Goal: Information Seeking & Learning: Find specific fact

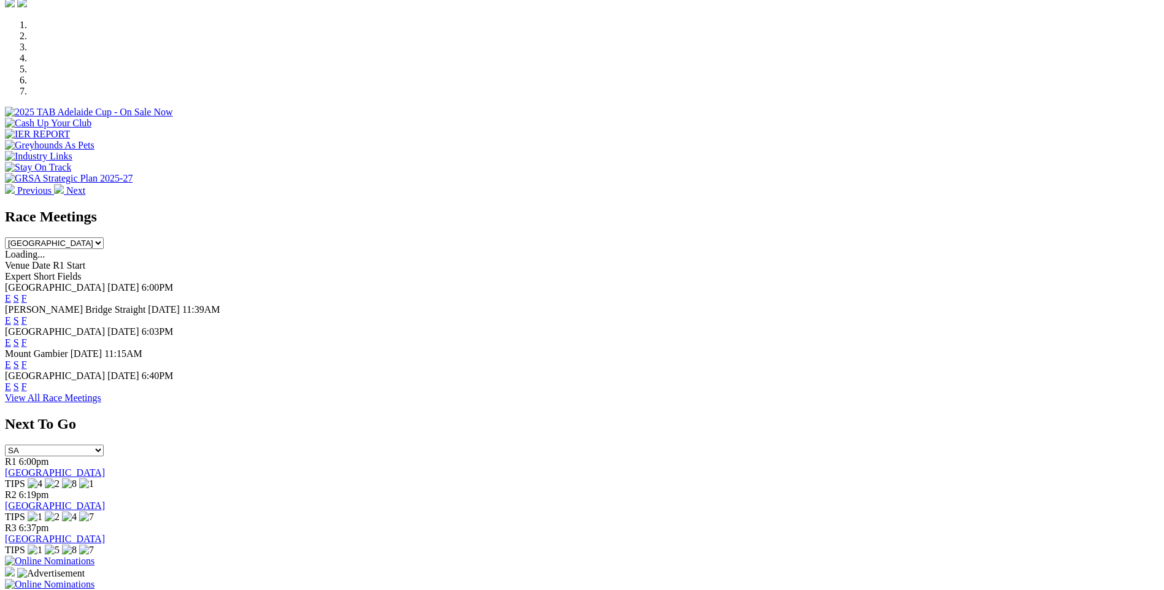
scroll to position [368, 0]
click at [27, 382] on link "F" at bounding box center [24, 387] width 6 height 10
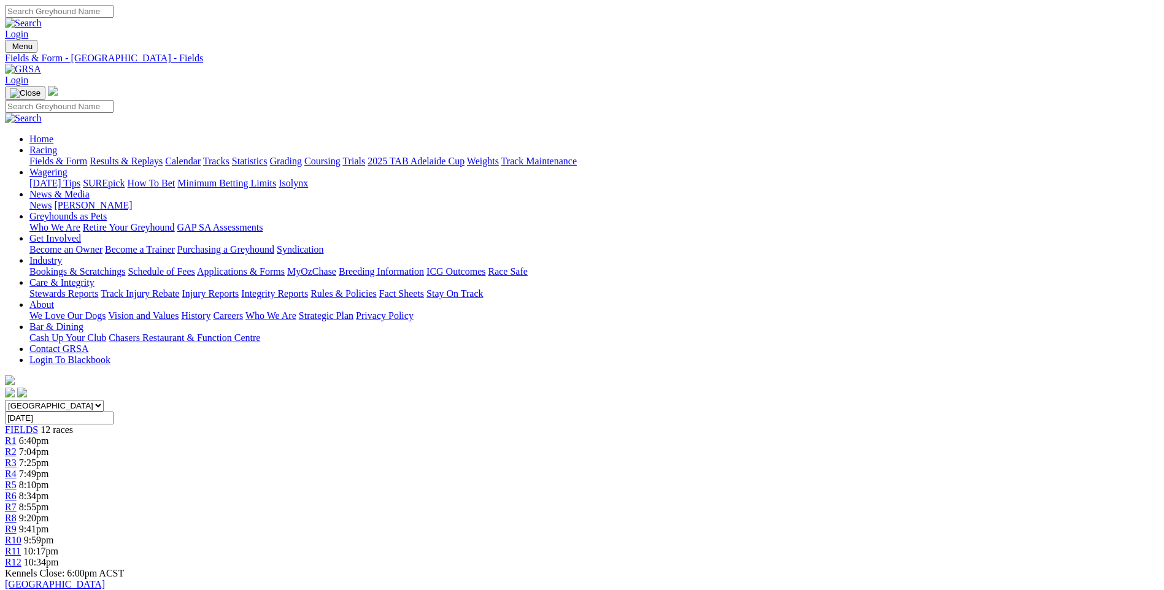
click at [163, 156] on link "Results & Replays" at bounding box center [126, 161] width 73 height 10
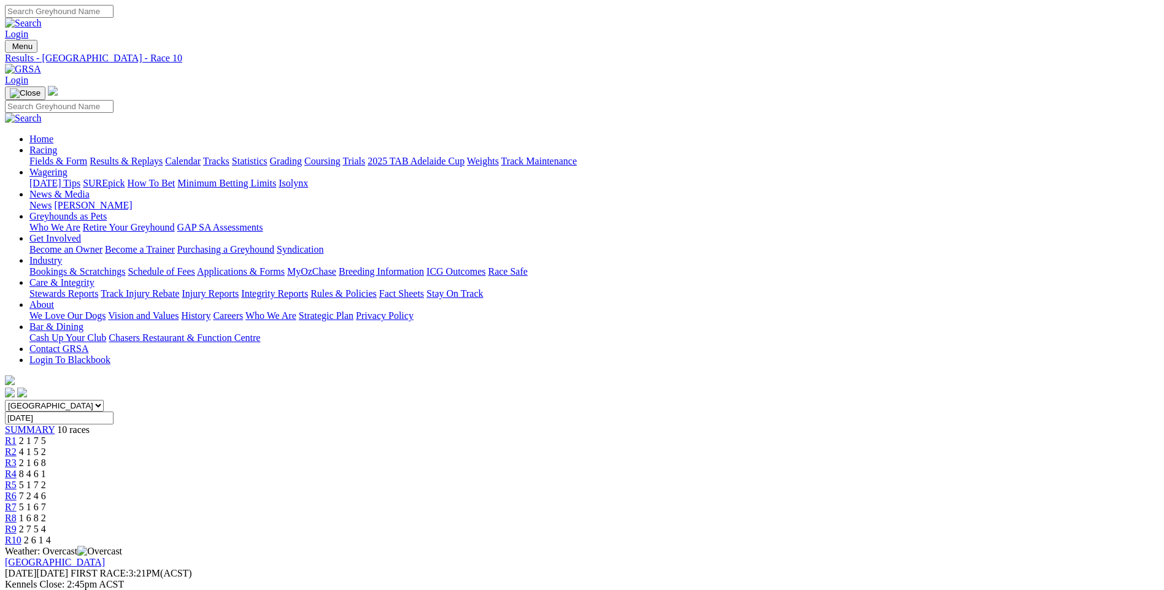
scroll to position [184, 0]
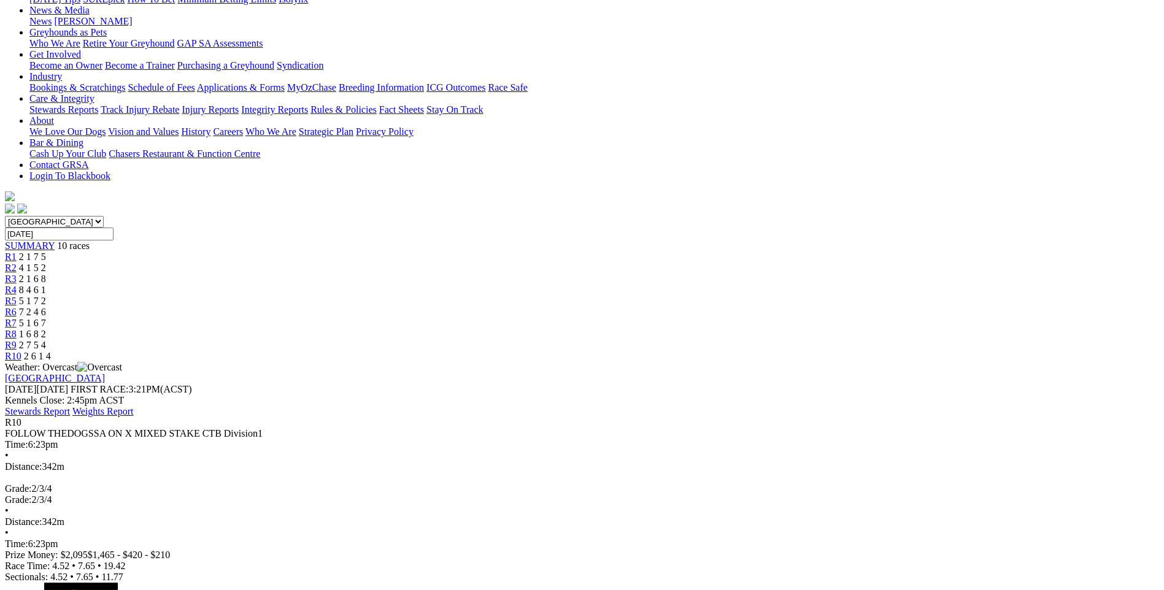
click at [46, 296] on span "5 1 7 2" at bounding box center [32, 301] width 27 height 10
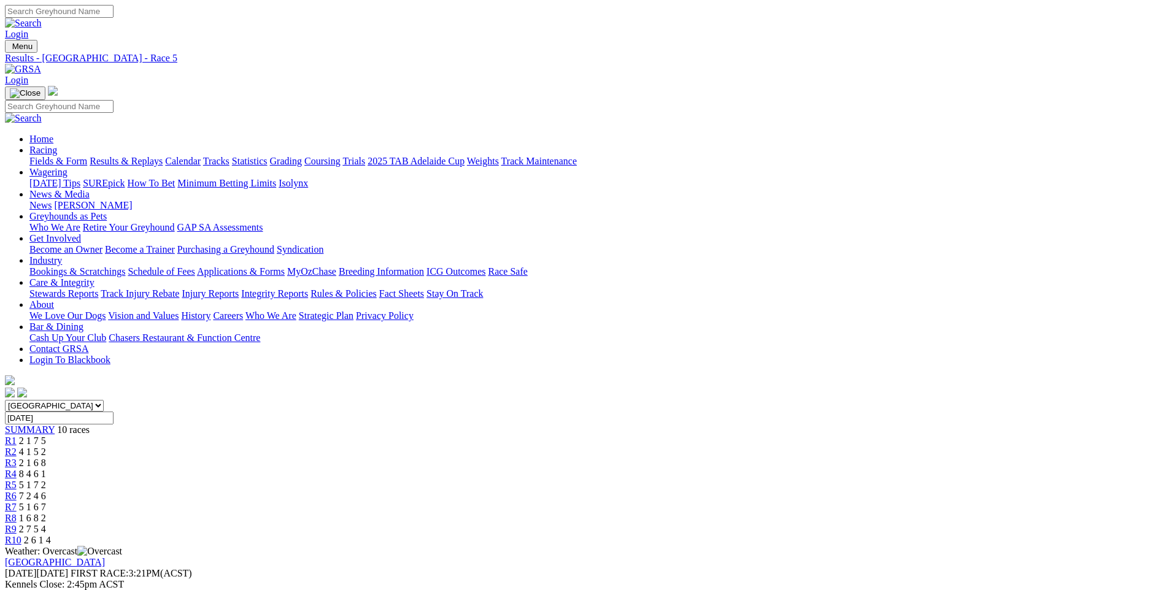
scroll to position [184, 0]
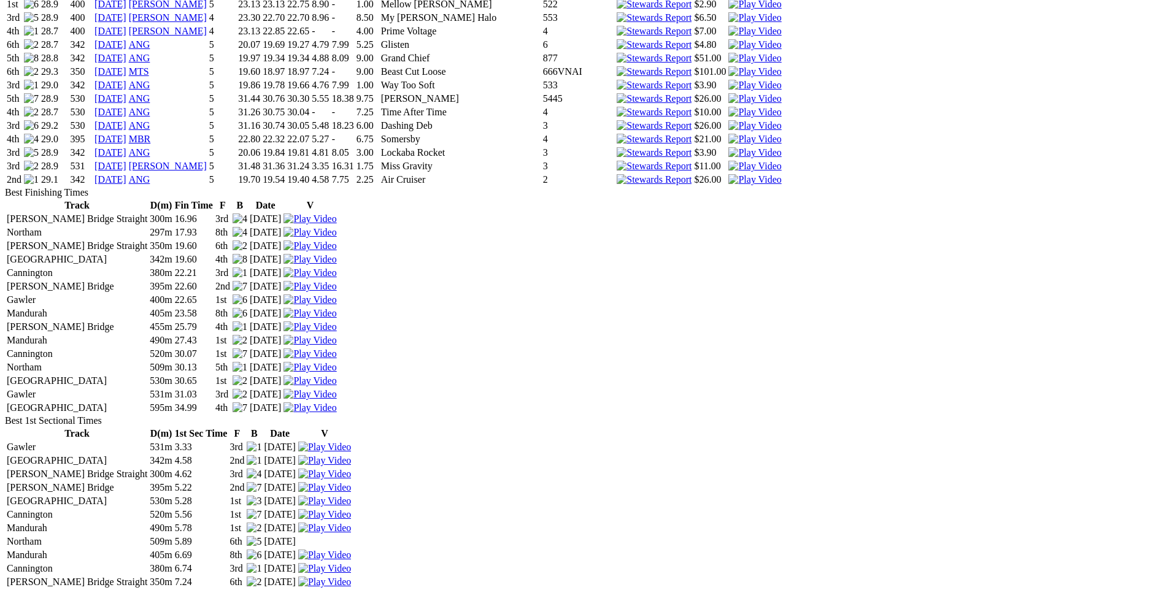
scroll to position [2148, 0]
